Goal: Contribute content: Add original content to the website for others to see

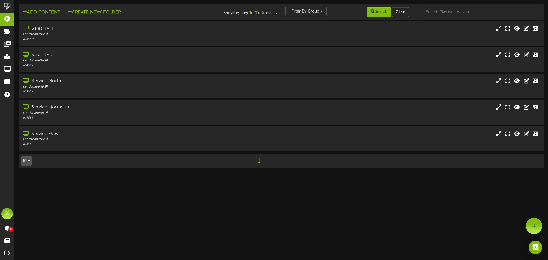
click at [15, 31] on div "Sales TV 1 Landscape ( 16:9 ) # 14560" at bounding box center [281, 34] width 534 height 26
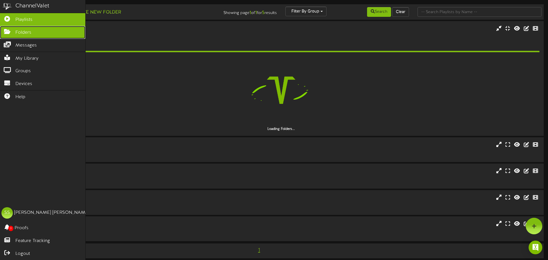
click at [11, 30] on icon at bounding box center [7, 31] width 14 height 4
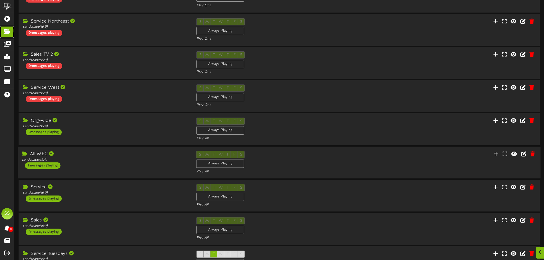
scroll to position [119, 0]
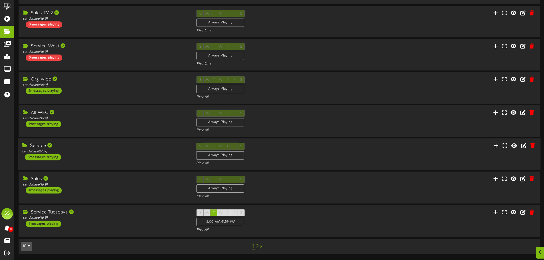
click at [99, 146] on div "Service" at bounding box center [105, 146] width 166 height 7
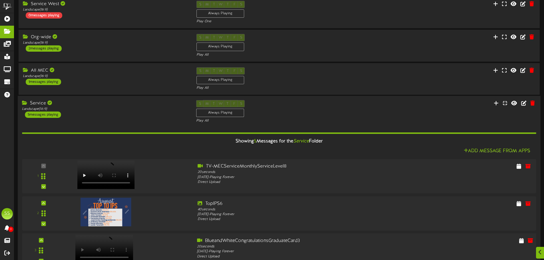
scroll to position [262, 0]
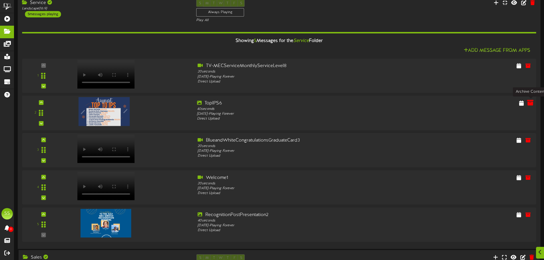
click at [529, 104] on icon at bounding box center [530, 103] width 6 height 6
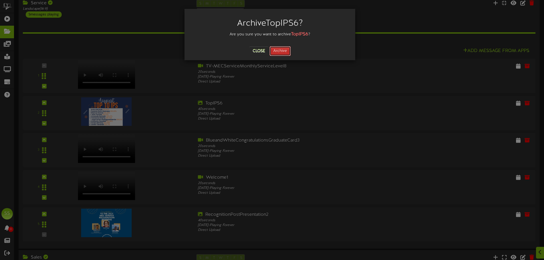
click at [286, 53] on button "Archive" at bounding box center [280, 51] width 21 height 10
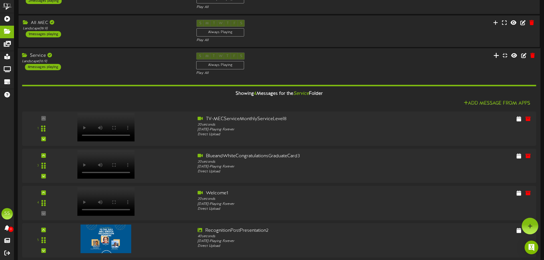
click at [498, 55] on icon at bounding box center [497, 55] width 6 height 6
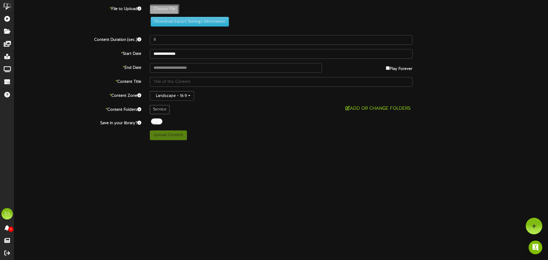
type input "**********"
type input "TopIPS7"
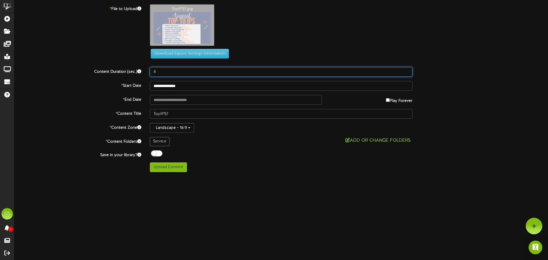
drag, startPoint x: 155, startPoint y: 70, endPoint x: 118, endPoint y: 70, distance: 36.8
click at [132, 73] on div "Content Duration (sec.) 8" at bounding box center [281, 72] width 543 height 10
type input "40"
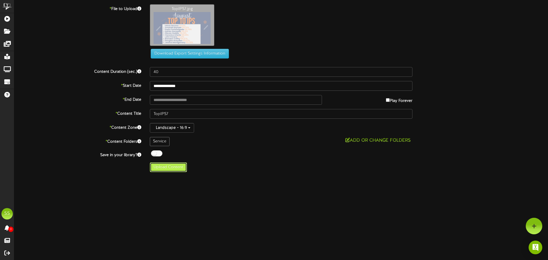
click at [159, 167] on button "Upload Content" at bounding box center [168, 168] width 37 height 10
type input "**********"
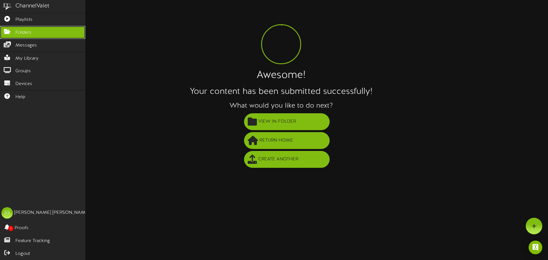
click at [10, 34] on link "Folders" at bounding box center [42, 32] width 85 height 13
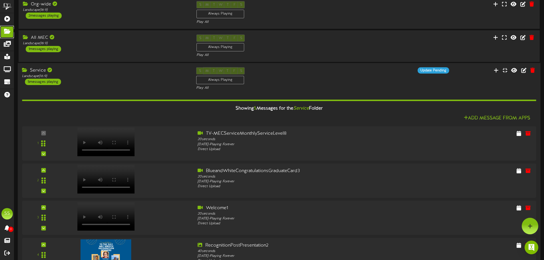
scroll to position [143, 0]
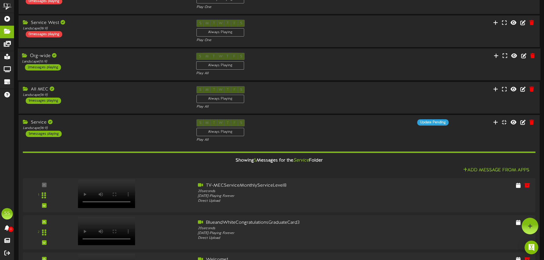
click at [296, 67] on div "S M T W T F S Always Playing Play All" at bounding box center [279, 64] width 174 height 23
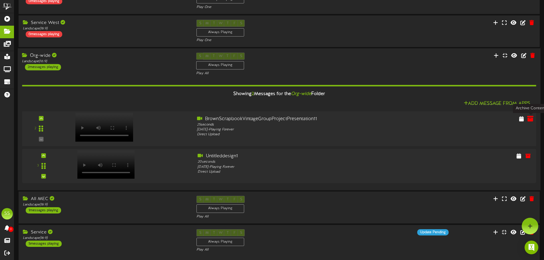
click at [530, 120] on icon at bounding box center [530, 118] width 6 height 6
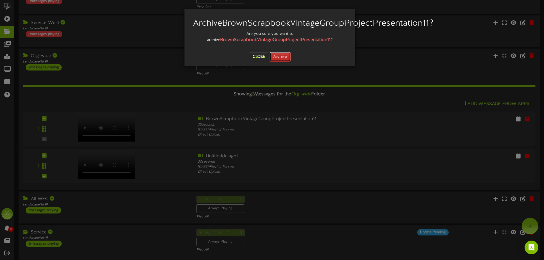
click at [279, 62] on button "Archive" at bounding box center [280, 57] width 21 height 10
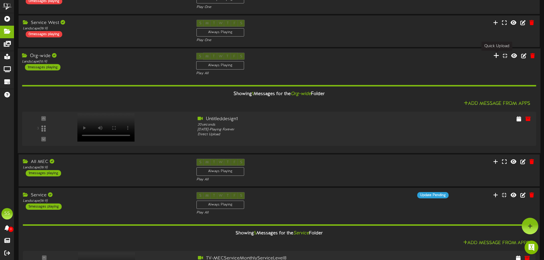
click at [496, 57] on icon at bounding box center [497, 56] width 6 height 6
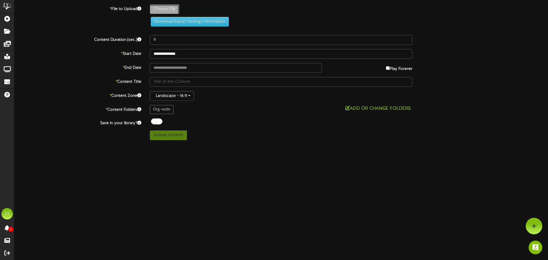
type input "**********"
type input "BrownScrapbookVintageGroupProjectPresentation12"
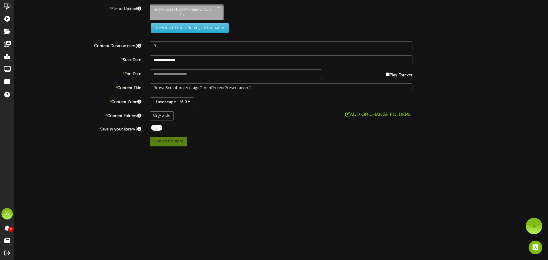
type input "25"
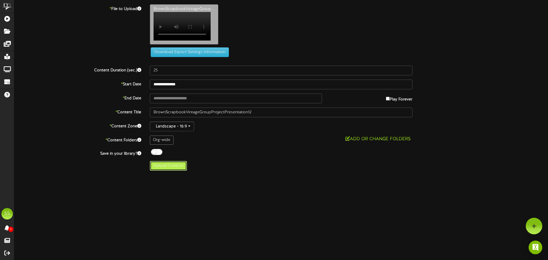
click at [172, 169] on button "Upload Content" at bounding box center [168, 166] width 37 height 10
type input "**********"
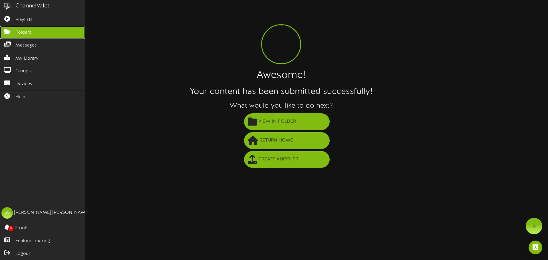
click at [16, 31] on span "Folders" at bounding box center [23, 32] width 16 height 7
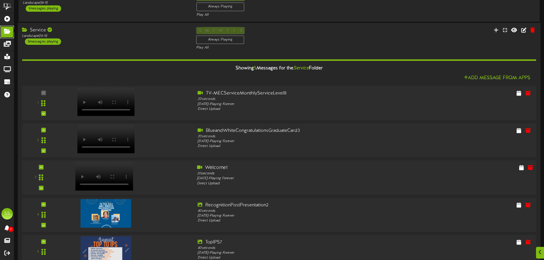
scroll to position [400, 0]
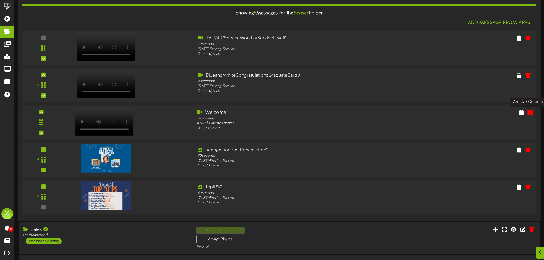
click at [530, 114] on icon at bounding box center [530, 112] width 6 height 6
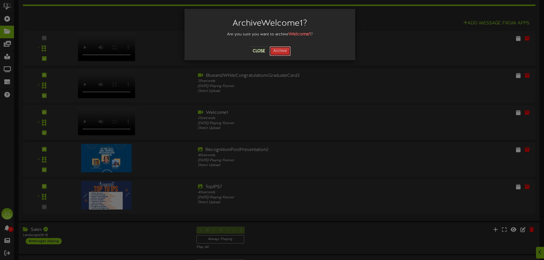
click at [288, 51] on button "Archive" at bounding box center [280, 51] width 21 height 10
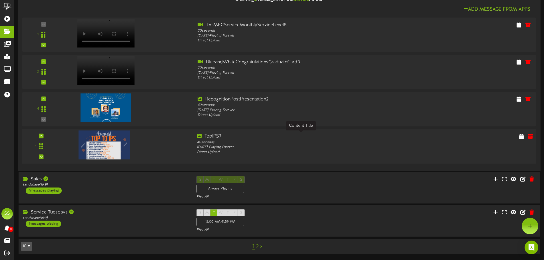
scroll to position [385, 0]
